Goal: Task Accomplishment & Management: Manage account settings

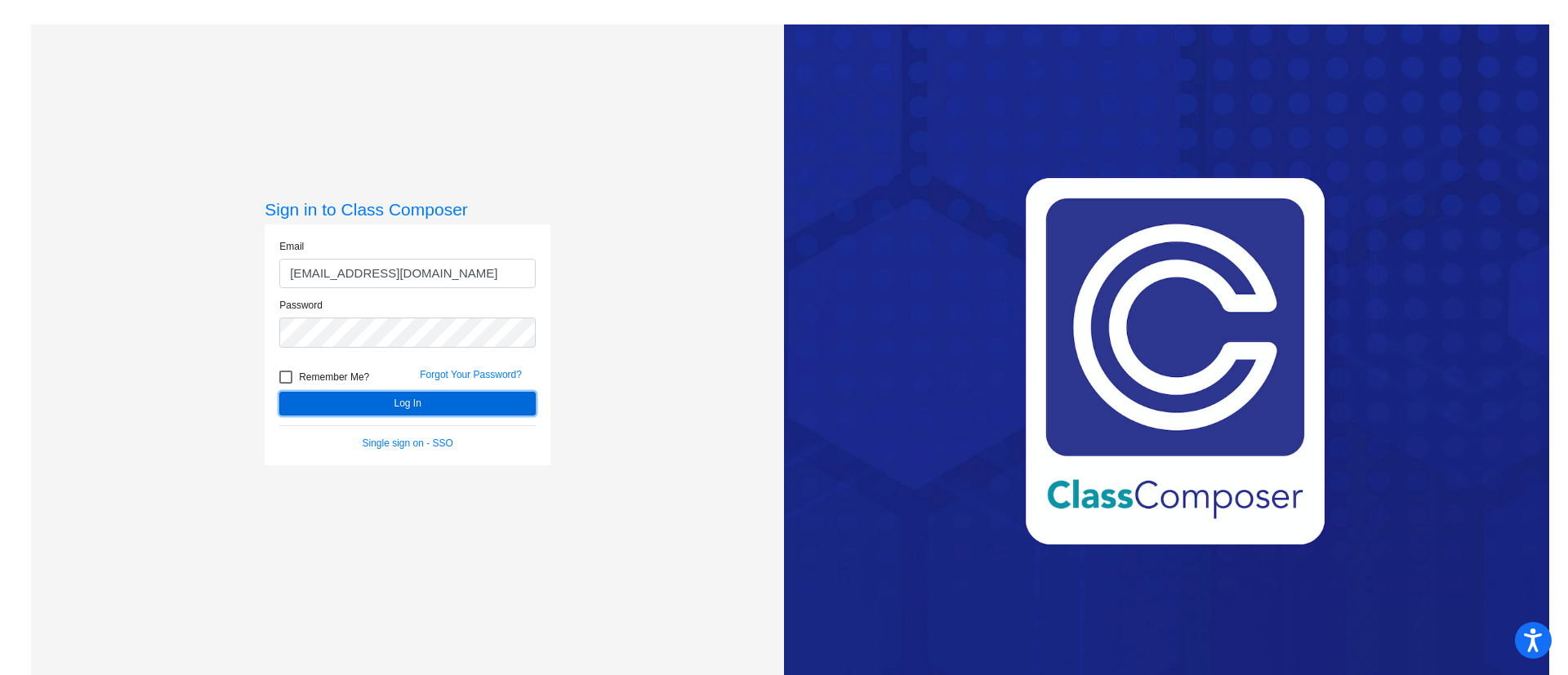
click at [386, 403] on button "Log In" at bounding box center [408, 403] width 256 height 24
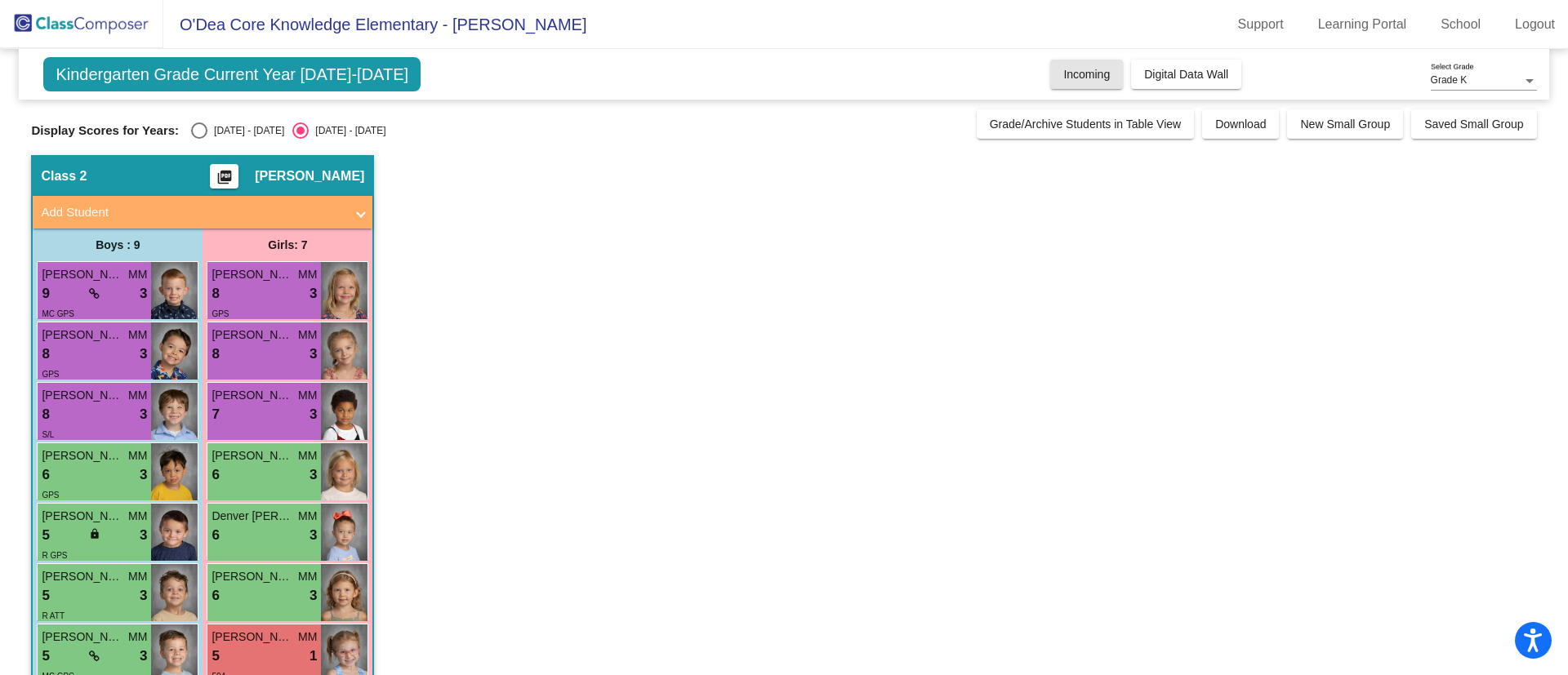
click at [1065, 63] on button "Incoming" at bounding box center [1087, 74] width 73 height 30
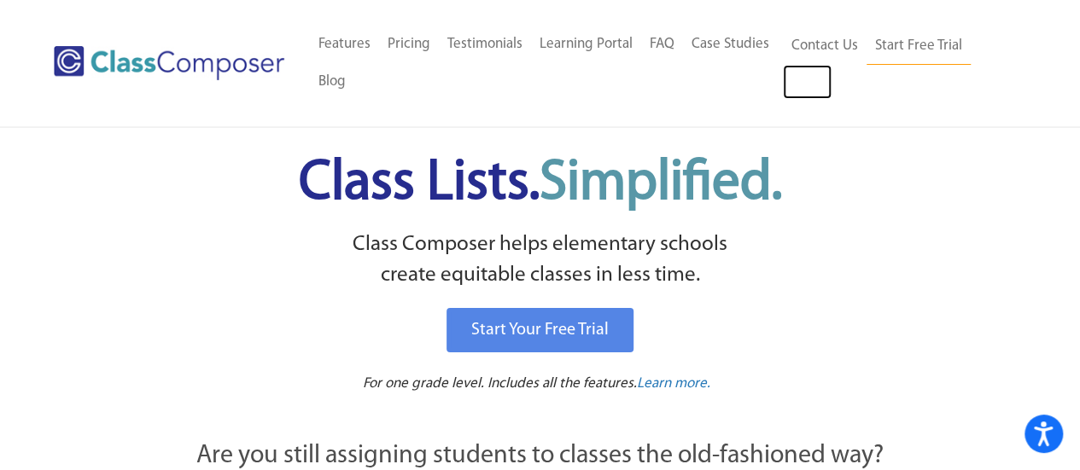
click at [796, 71] on link "Log In" at bounding box center [807, 82] width 49 height 34
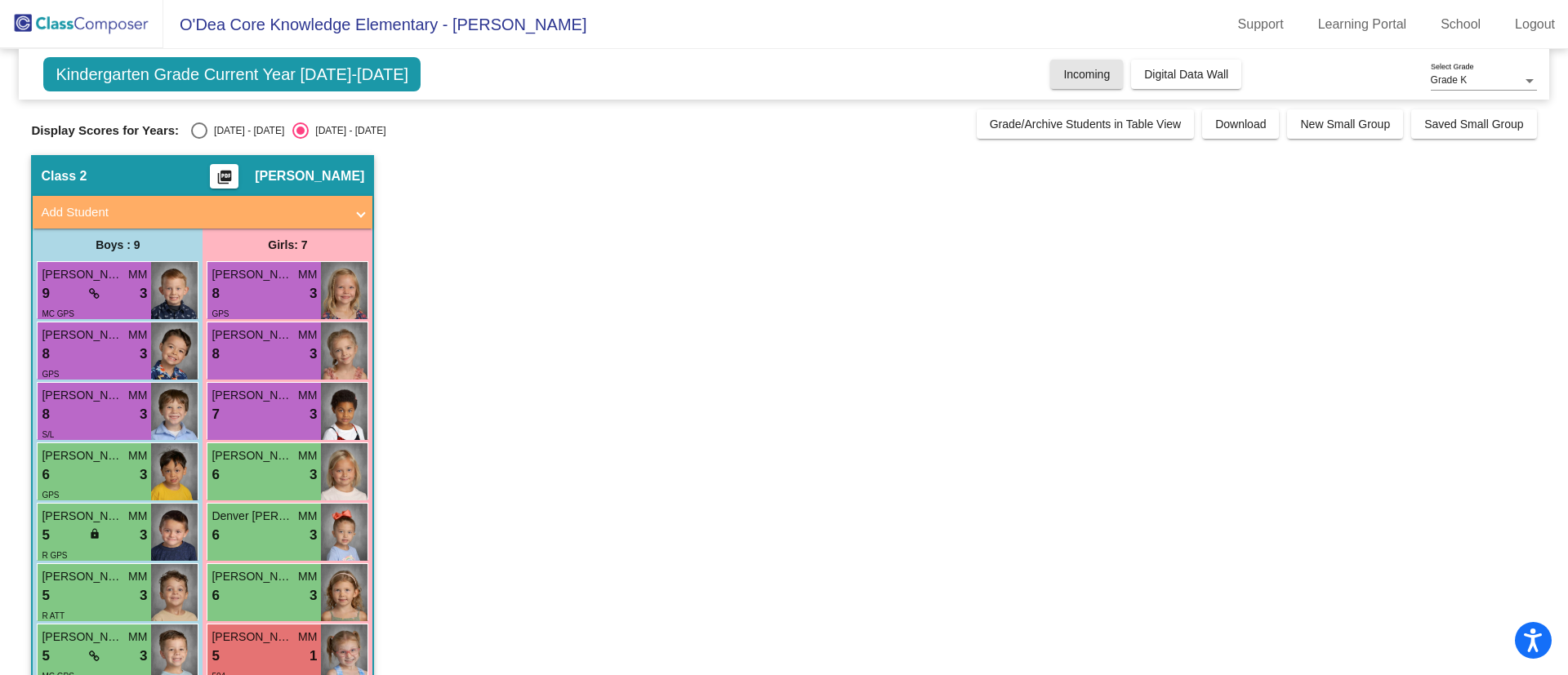
click at [1050, 70] on button "Incoming" at bounding box center [1087, 74] width 73 height 30
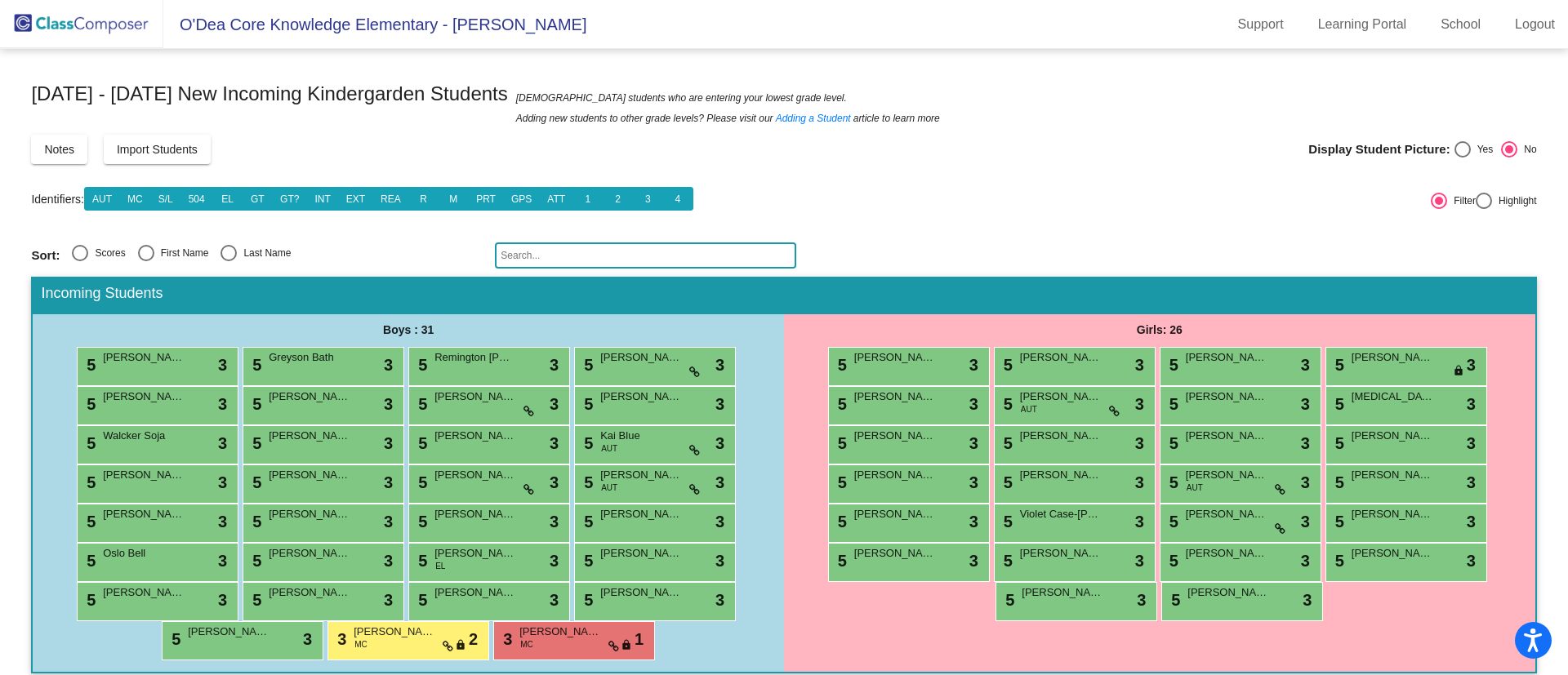
scroll to position [14, 0]
